Goal: Task Accomplishment & Management: Complete application form

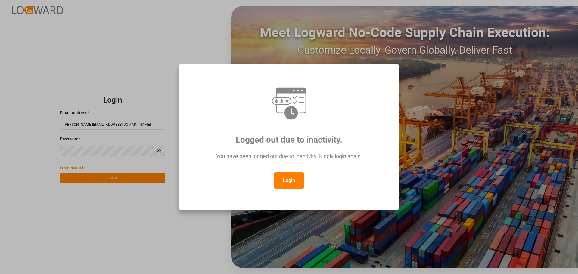
click at [108, 180] on div "Logged out due to inactivity. You have been logged out due to inactivity. Kindl…" at bounding box center [289, 137] width 578 height 274
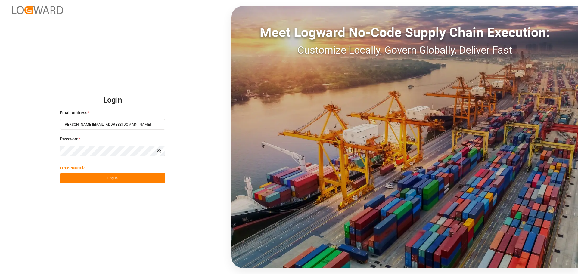
click at [84, 173] on button "Forgot Password?" at bounding box center [72, 168] width 25 height 11
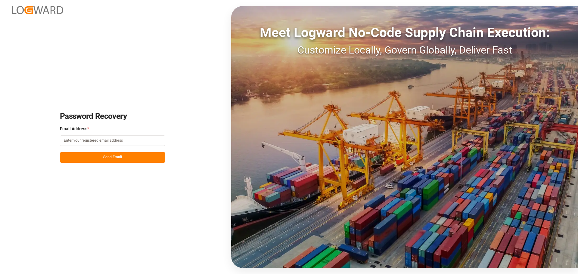
click at [119, 158] on button "Send Email" at bounding box center [112, 157] width 105 height 11
click at [87, 143] on input at bounding box center [112, 141] width 105 height 11
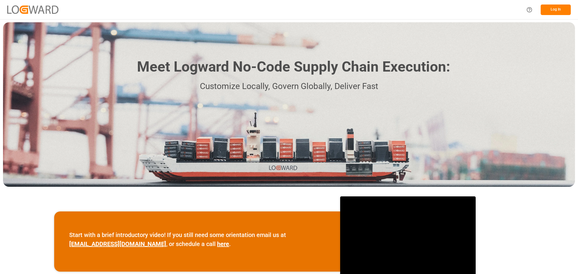
click at [556, 3] on div "Log In" at bounding box center [547, 10] width 48 height 14
click at [554, 6] on button "Log In" at bounding box center [556, 10] width 30 height 11
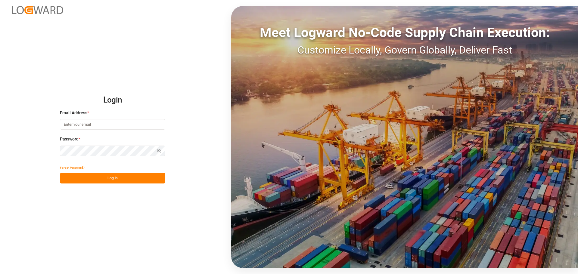
type input "[PERSON_NAME][EMAIL_ADDRESS][DOMAIN_NAME]"
click at [109, 178] on button "Log In" at bounding box center [112, 178] width 105 height 11
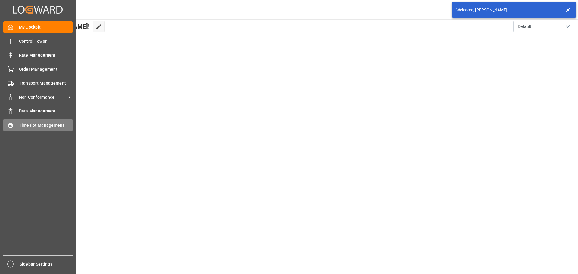
click at [15, 124] on div "Timeslot Management Timeslot Management" at bounding box center [37, 125] width 69 height 12
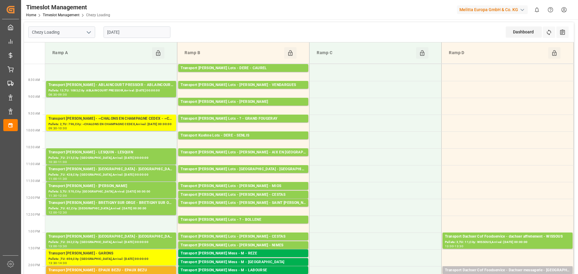
click at [90, 33] on icon "open menu" at bounding box center [88, 32] width 7 height 7
click at [73, 58] on div "Chezy Unloading" at bounding box center [62, 59] width 66 height 14
type input "Chezy Unloading"
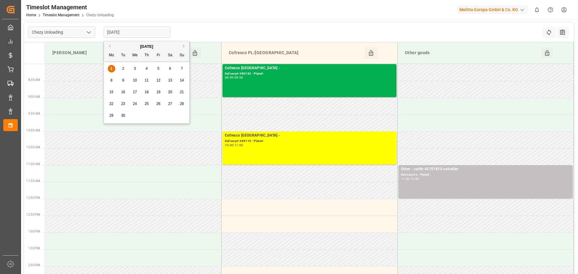
click at [132, 34] on input "[DATE]" at bounding box center [137, 32] width 67 height 11
click at [123, 69] on span "2" at bounding box center [123, 69] width 2 height 4
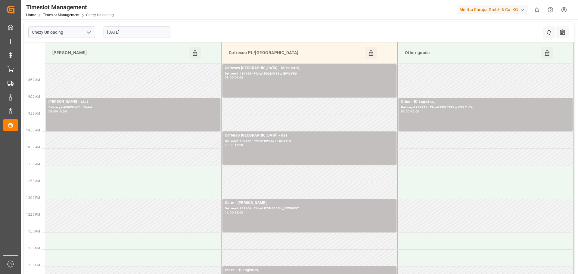
click at [123, 33] on input "[DATE]" at bounding box center [137, 32] width 67 height 11
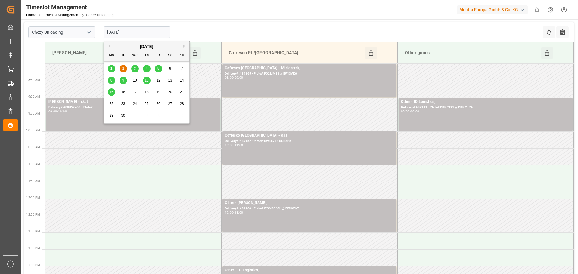
click at [136, 68] on div "3" at bounding box center [135, 68] width 8 height 7
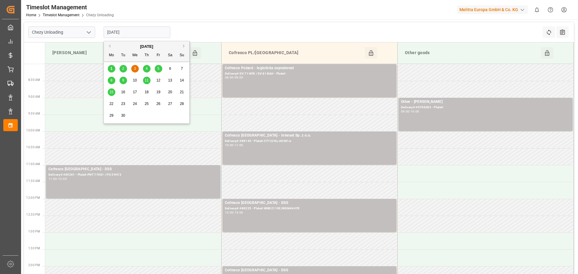
click at [123, 30] on input "[DATE]" at bounding box center [137, 32] width 67 height 11
click at [148, 68] on div "4" at bounding box center [147, 68] width 8 height 7
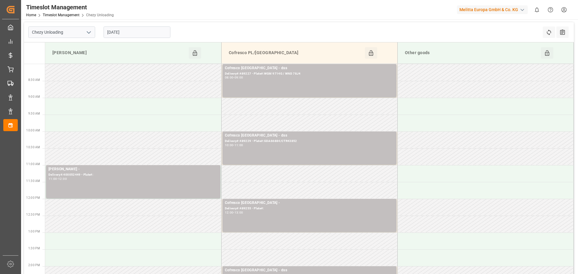
click at [124, 32] on input "[DATE]" at bounding box center [137, 32] width 67 height 11
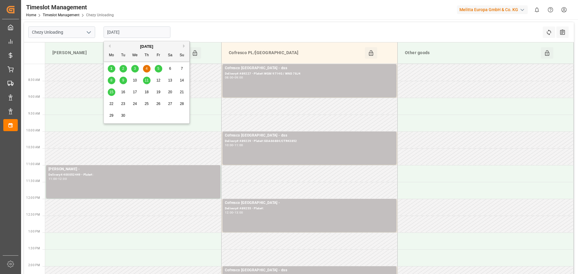
click at [160, 70] on div "5" at bounding box center [159, 68] width 8 height 7
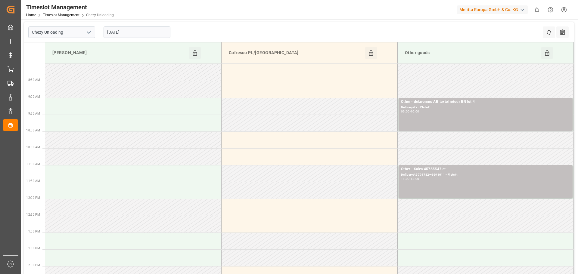
click at [117, 32] on input "[DATE]" at bounding box center [137, 32] width 67 height 11
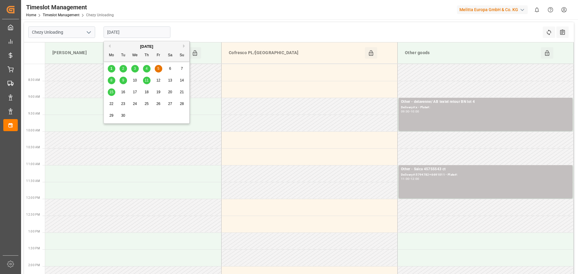
click at [146, 69] on span "4" at bounding box center [147, 69] width 2 height 4
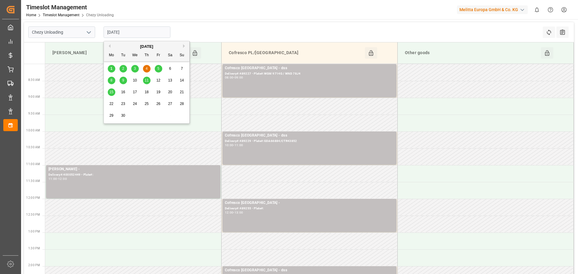
click at [116, 32] on input "[DATE]" at bounding box center [137, 32] width 67 height 11
click at [134, 70] on span "3" at bounding box center [135, 69] width 2 height 4
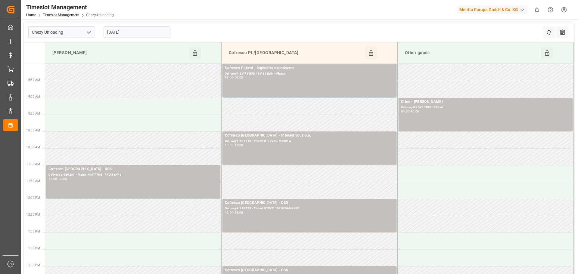
click at [118, 32] on input "[DATE]" at bounding box center [137, 32] width 67 height 11
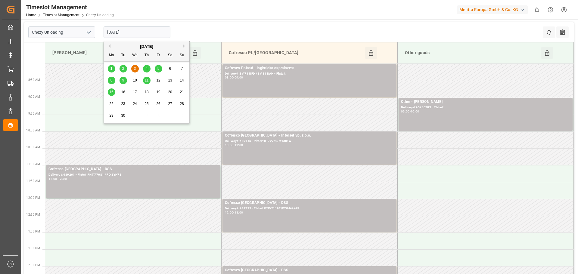
click at [122, 69] on div "2" at bounding box center [124, 68] width 8 height 7
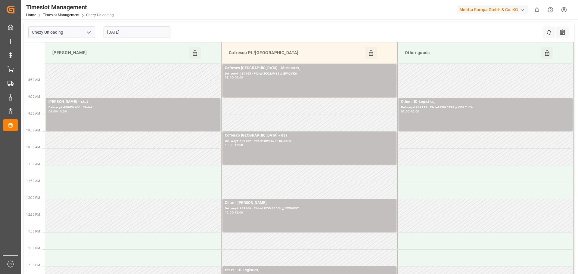
click at [122, 34] on input "[DATE]" at bounding box center [137, 32] width 67 height 11
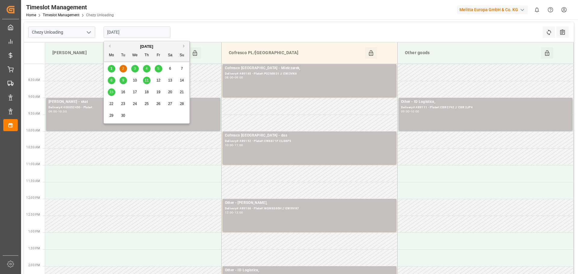
click at [111, 68] on span "1" at bounding box center [112, 69] width 2 height 4
type input "[DATE]"
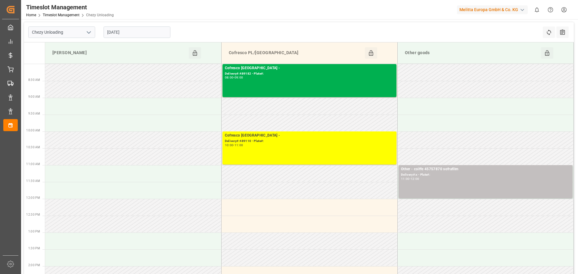
click at [90, 30] on icon "open menu" at bounding box center [88, 32] width 7 height 7
click at [54, 47] on div "Chezy Loading" at bounding box center [62, 46] width 66 height 14
type input "Chezy Loading"
